Goal: Find specific page/section: Find specific page/section

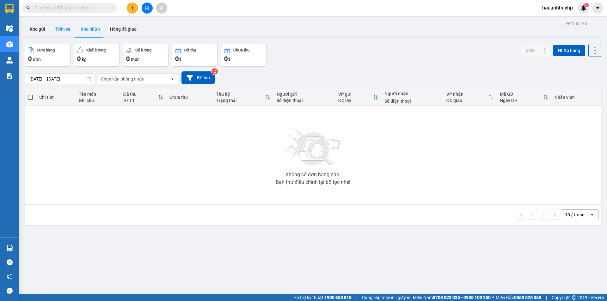
click at [64, 31] on button "Trên xe" at bounding box center [62, 28] width 25 height 15
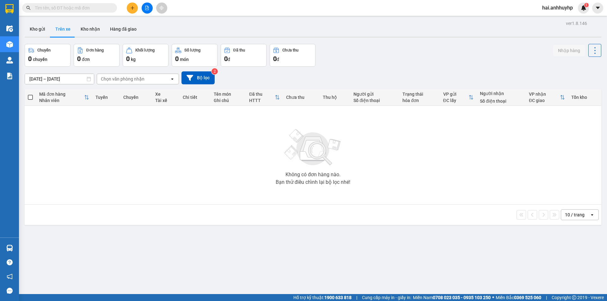
drag, startPoint x: 285, startPoint y: 243, endPoint x: 235, endPoint y: 282, distance: 63.0
click at [81, 31] on button "Kho nhận" at bounding box center [90, 28] width 29 height 15
type input "[DATE] – [DATE]"
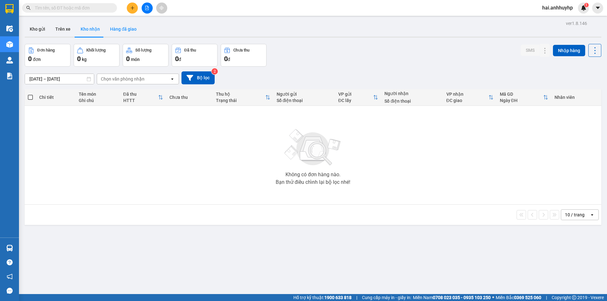
click at [116, 30] on button "Hàng đã giao" at bounding box center [123, 28] width 37 height 15
